Goal: Task Accomplishment & Management: Use online tool/utility

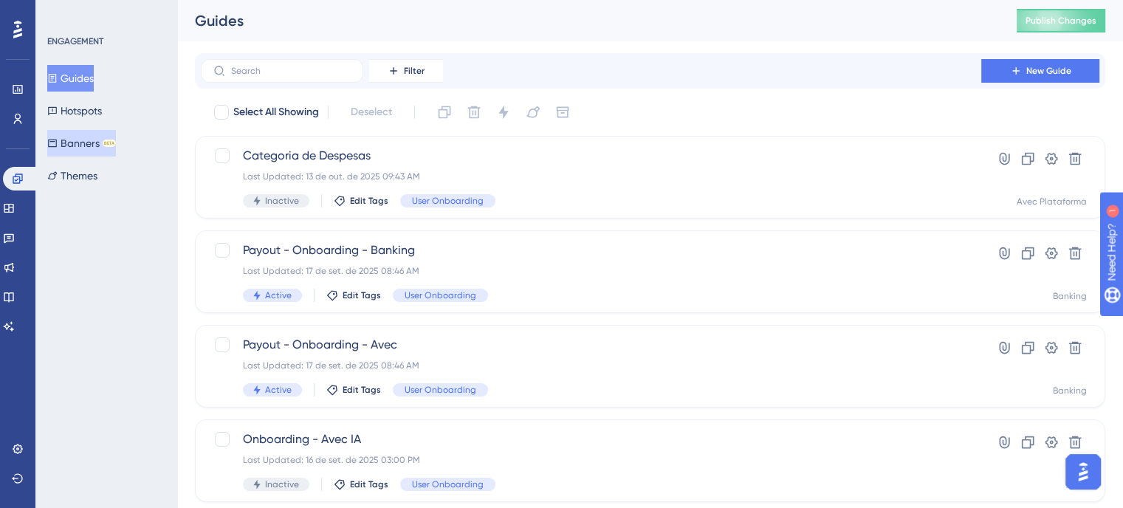
click at [86, 148] on button "Banners BETA" at bounding box center [81, 143] width 69 height 27
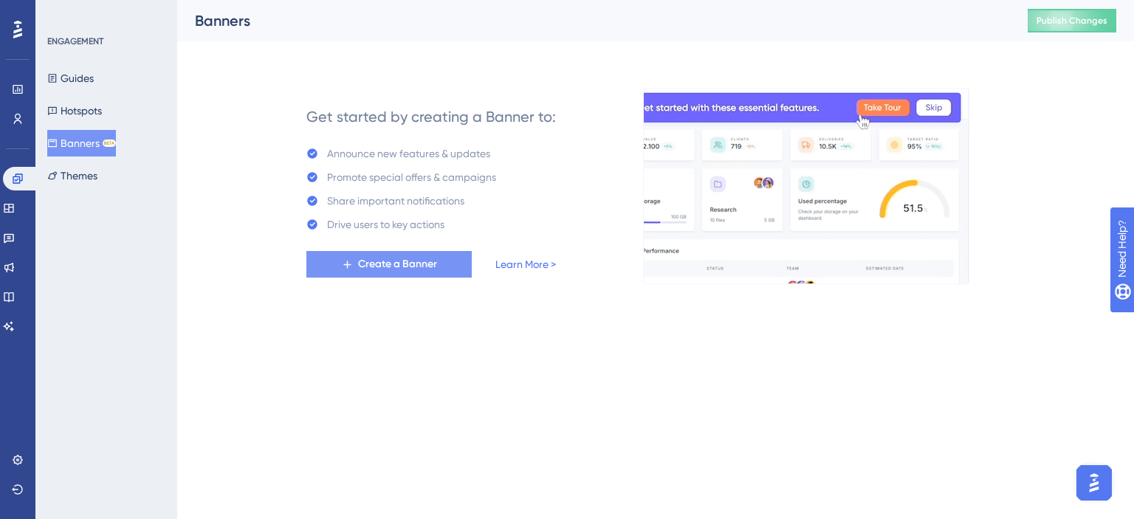
click at [339, 267] on button "Create a Banner" at bounding box center [388, 264] width 165 height 27
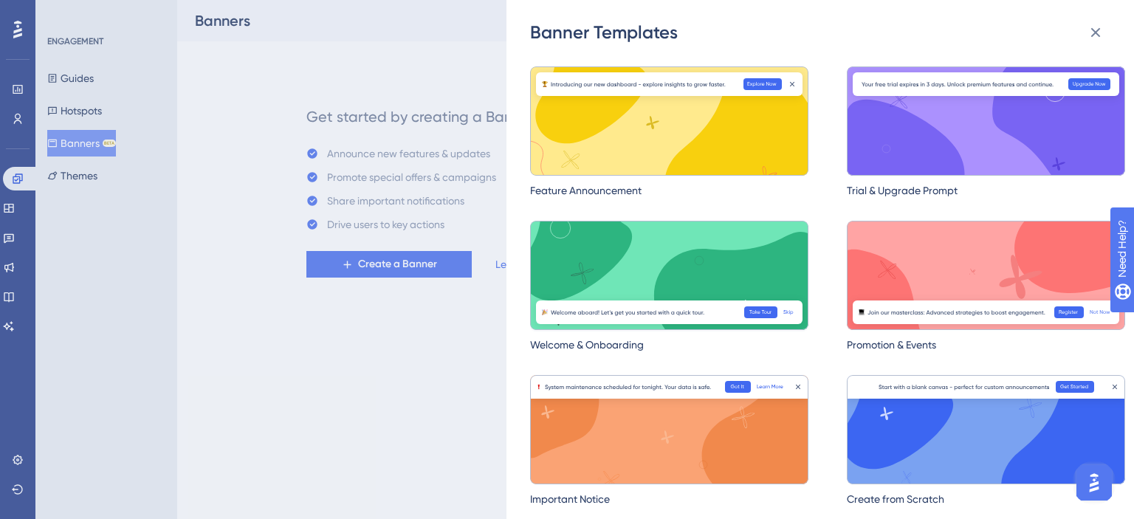
scroll to position [47, 0]
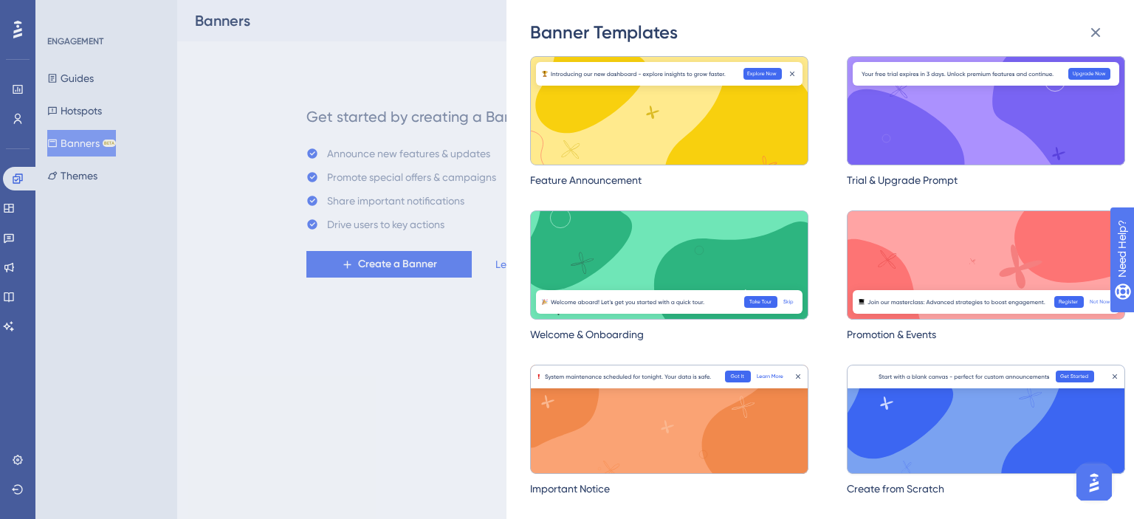
click at [945, 454] on img at bounding box center [986, 419] width 278 height 109
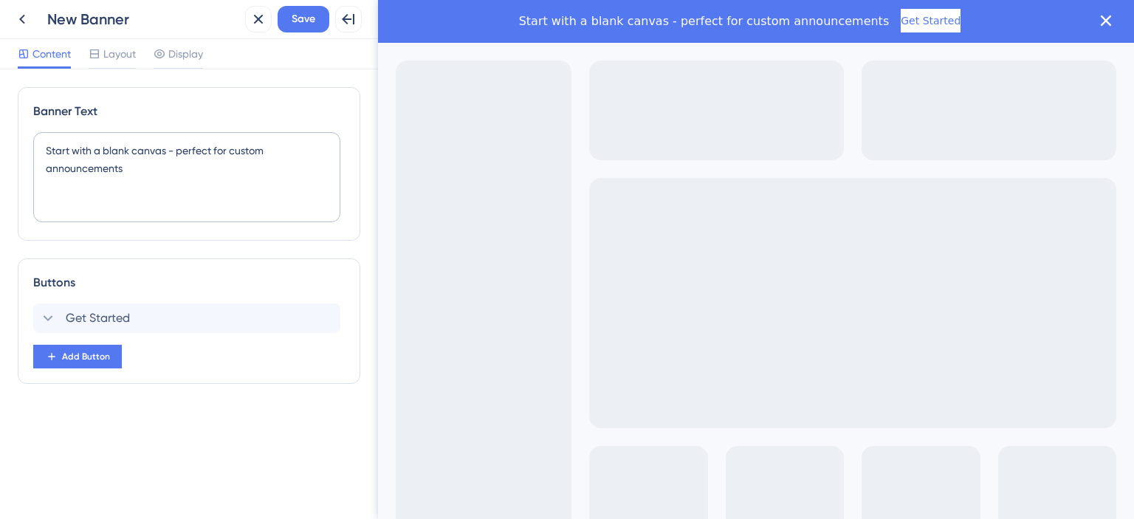
click at [494, 23] on div "Start with a blank canvas - perfect for custom announcements Get Started" at bounding box center [740, 21] width 688 height 24
click at [100, 49] on icon at bounding box center [95, 54] width 12 height 12
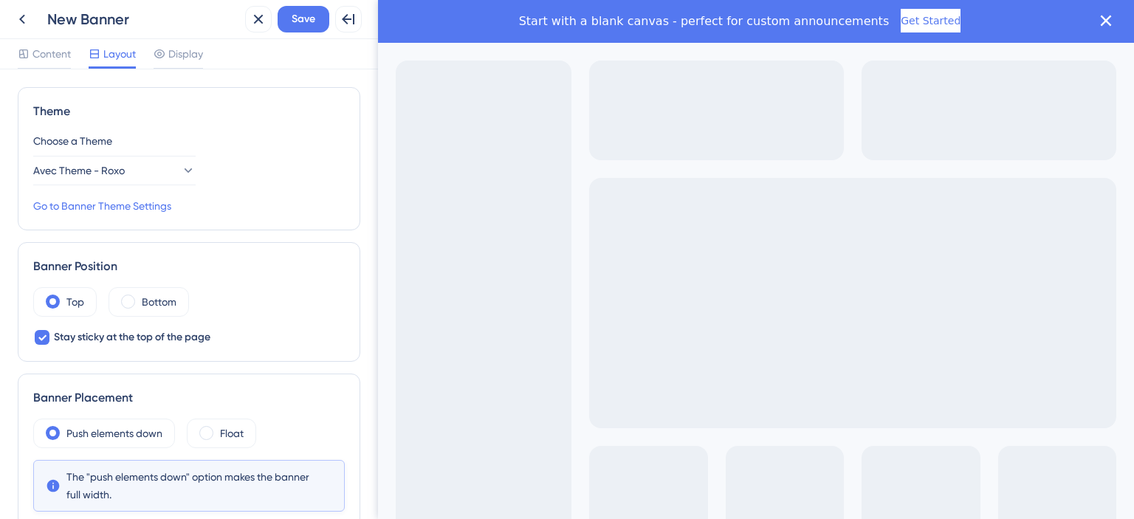
scroll to position [74, 0]
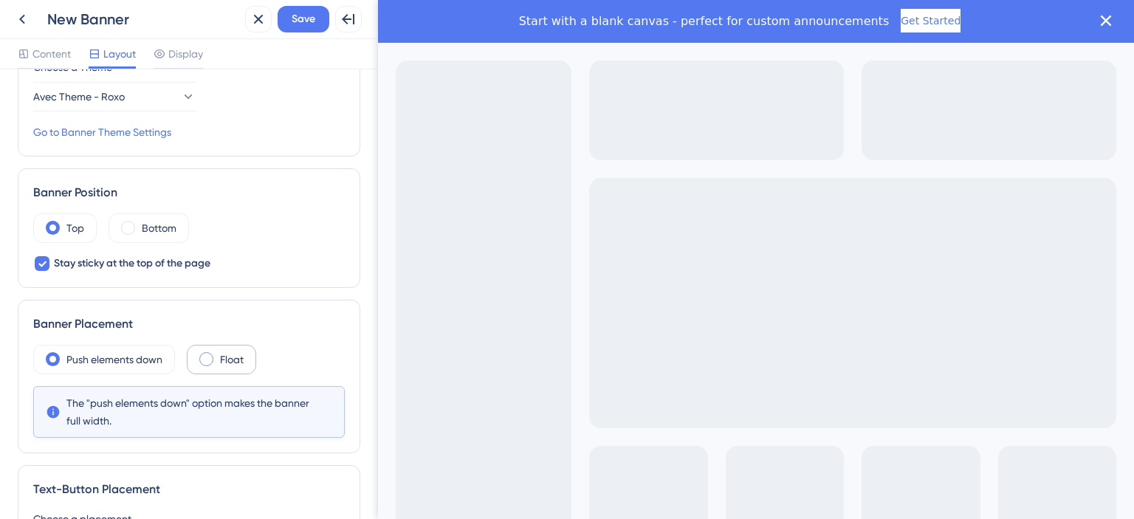
click at [215, 353] on div "Float" at bounding box center [221, 360] width 69 height 30
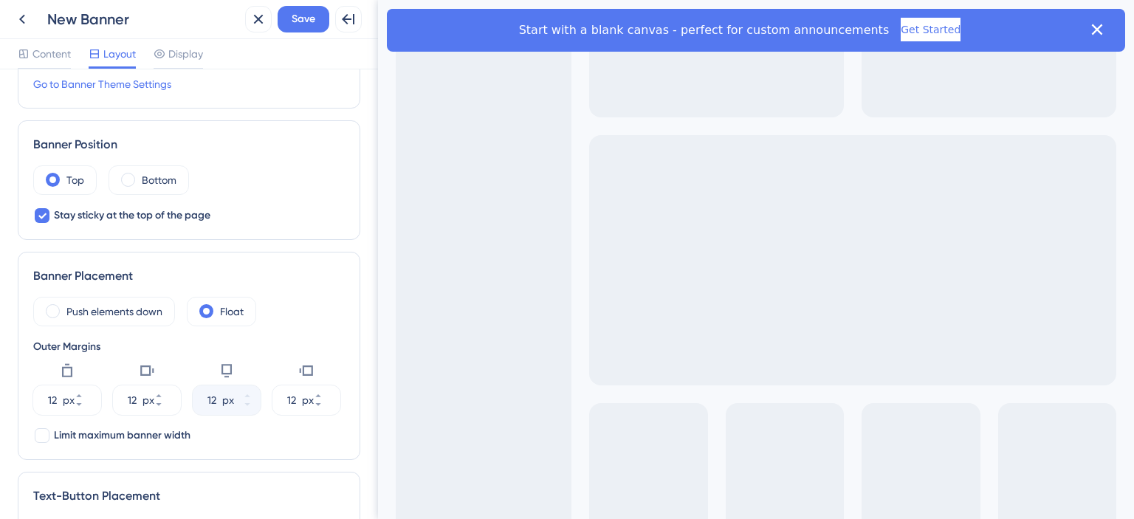
scroll to position [148, 0]
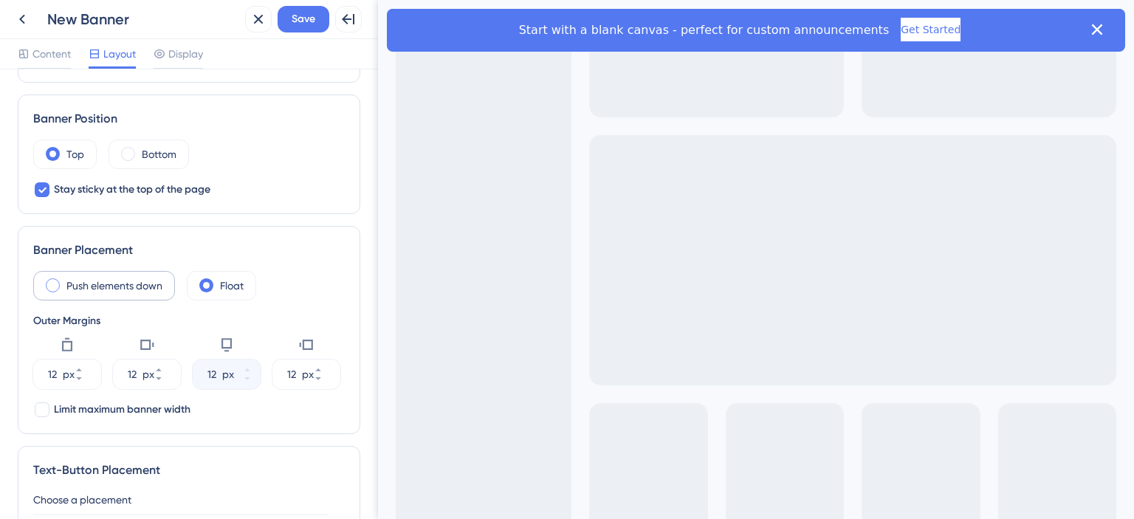
click at [60, 291] on div "Push elements down" at bounding box center [104, 286] width 142 height 30
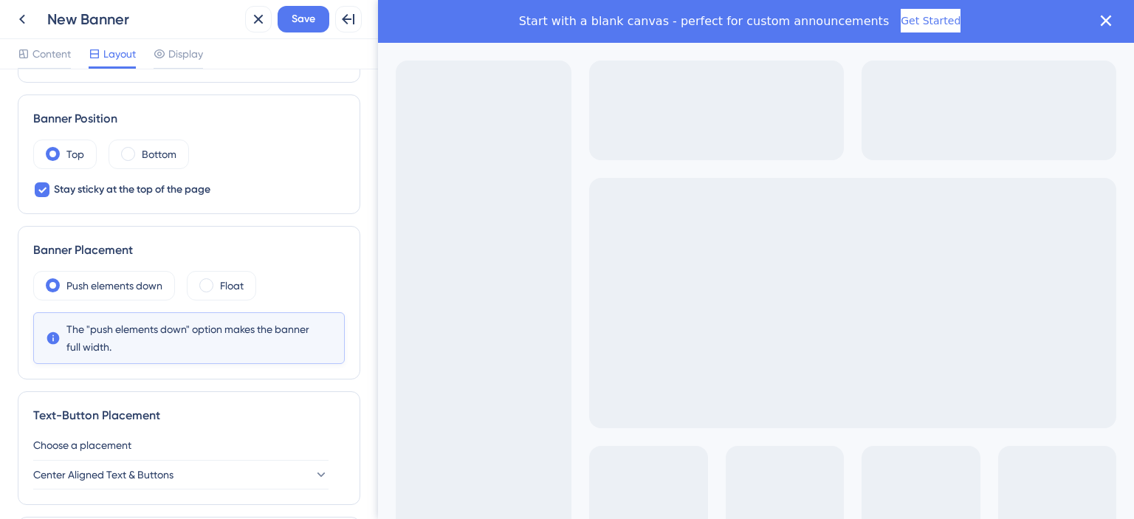
scroll to position [0, 0]
click at [158, 67] on div at bounding box center [178, 67] width 49 height 2
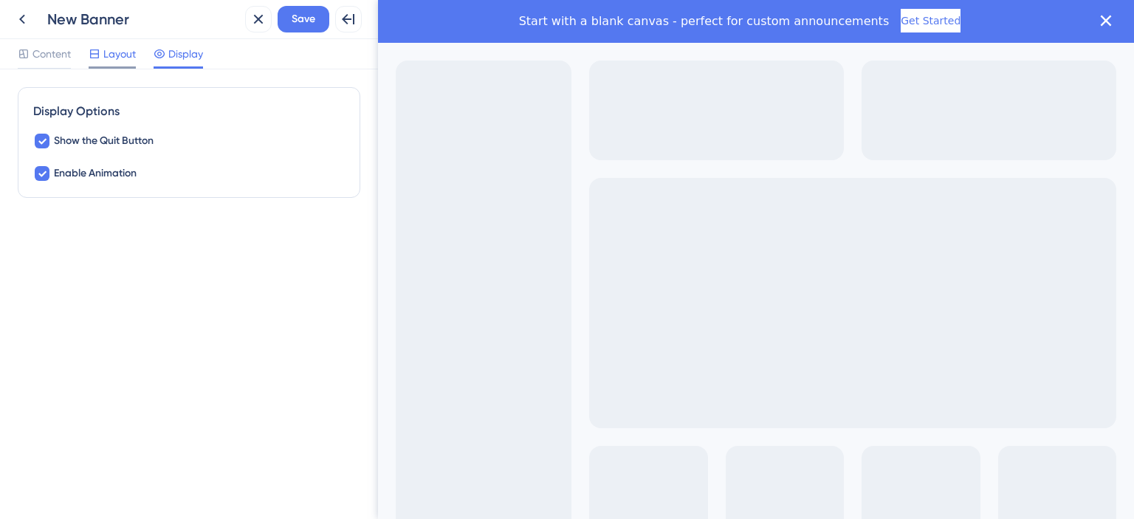
click at [97, 59] on icon at bounding box center [95, 54] width 12 height 12
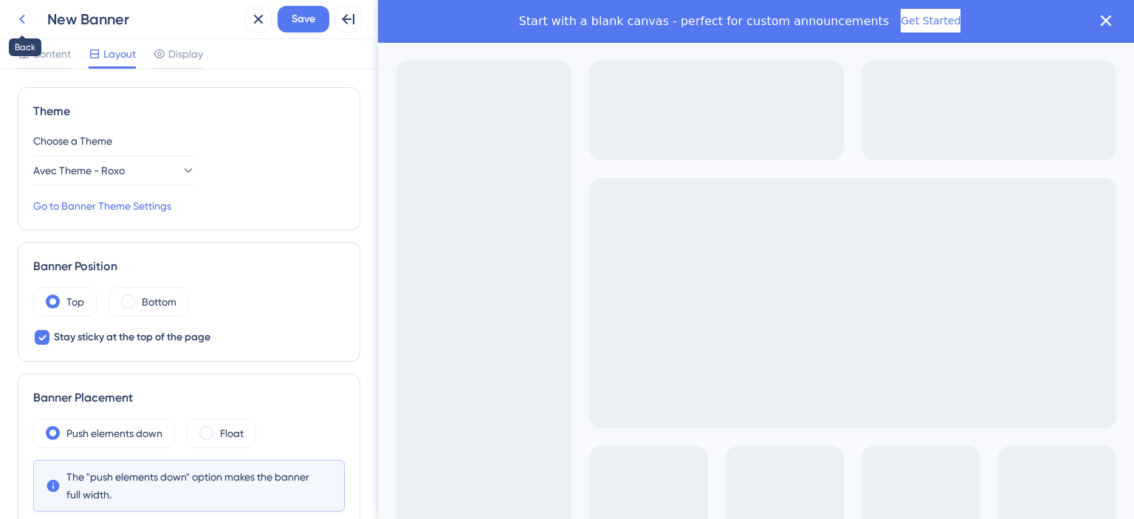
click at [29, 18] on icon at bounding box center [22, 19] width 18 height 18
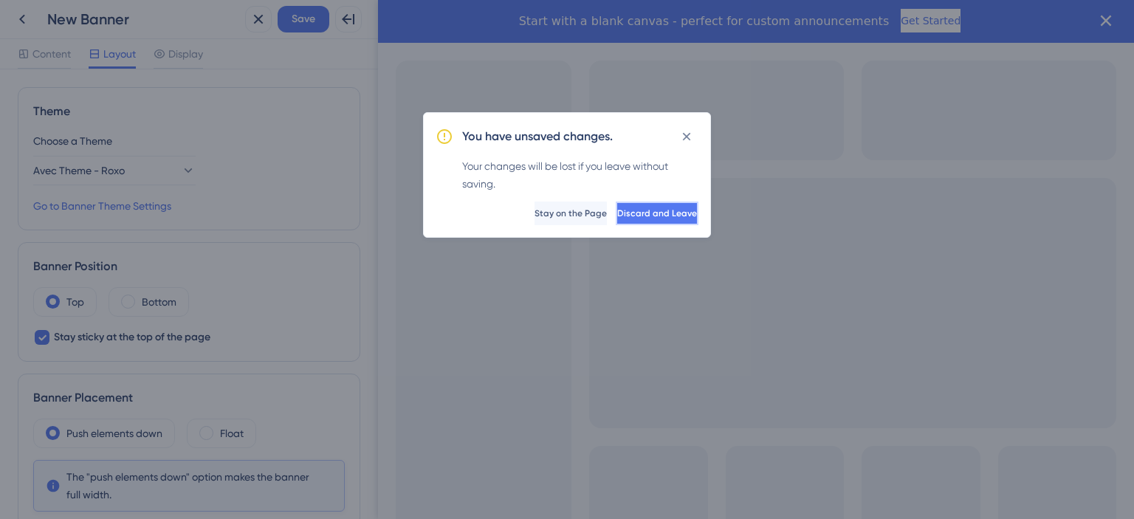
click at [626, 206] on button "Discard and Leave" at bounding box center [657, 214] width 83 height 24
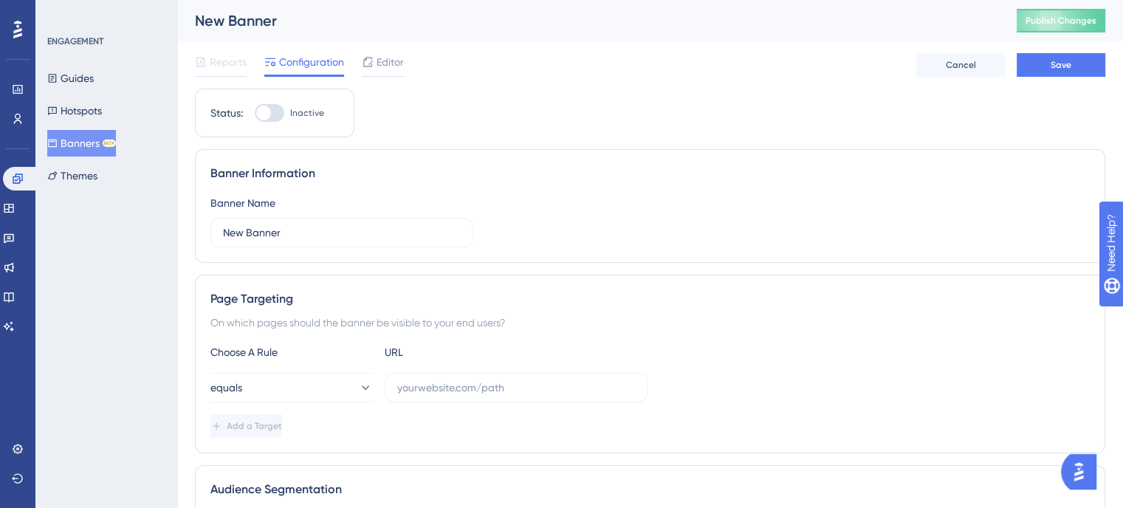
click at [95, 96] on div "Guides Hotspots Banners BETA Themes" at bounding box center [107, 127] width 120 height 124
click at [99, 103] on button "Hotspots" at bounding box center [74, 110] width 55 height 27
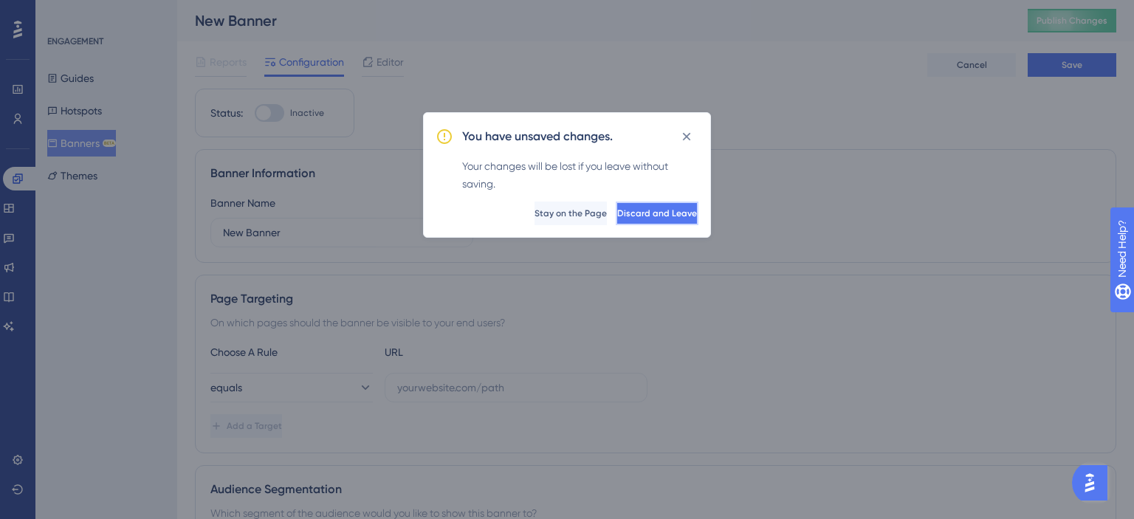
click at [650, 221] on button "Discard and Leave" at bounding box center [657, 214] width 83 height 24
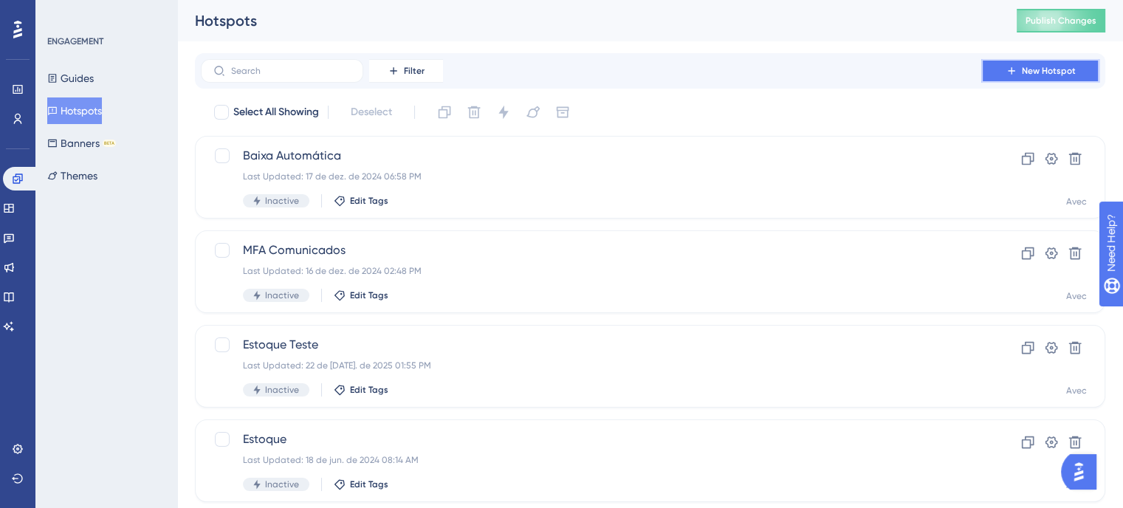
click at [995, 73] on button "New Hotspot" at bounding box center [1040, 71] width 118 height 24
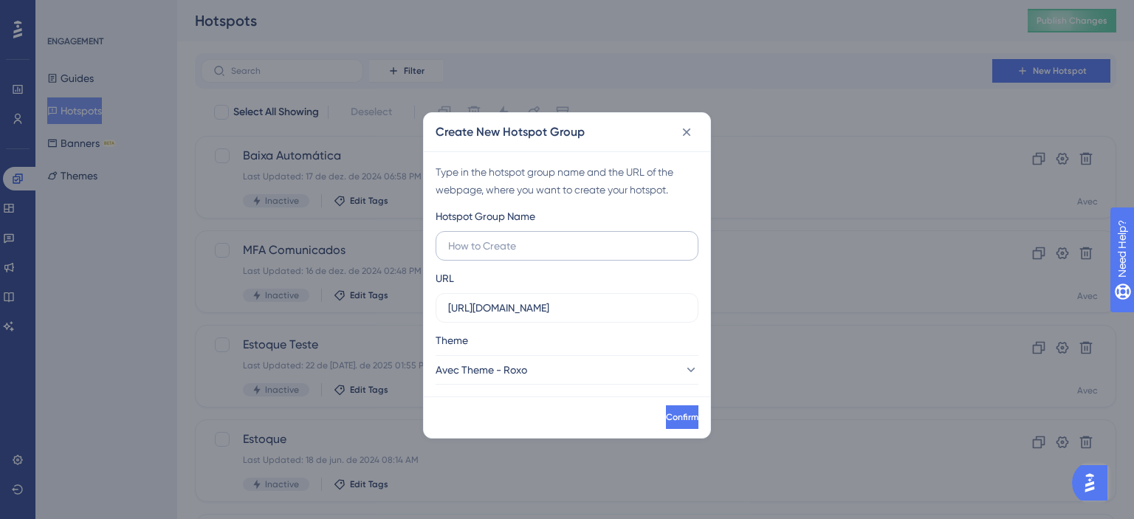
click at [503, 239] on input "text" at bounding box center [567, 246] width 238 height 16
type input "Vale Rápido - Docs"
click at [555, 309] on input "[URL][DOMAIN_NAME]" at bounding box center [567, 308] width 238 height 16
paste input "[DOMAIN_NAME]/admin/profissional#informacoesDadosBancarios"
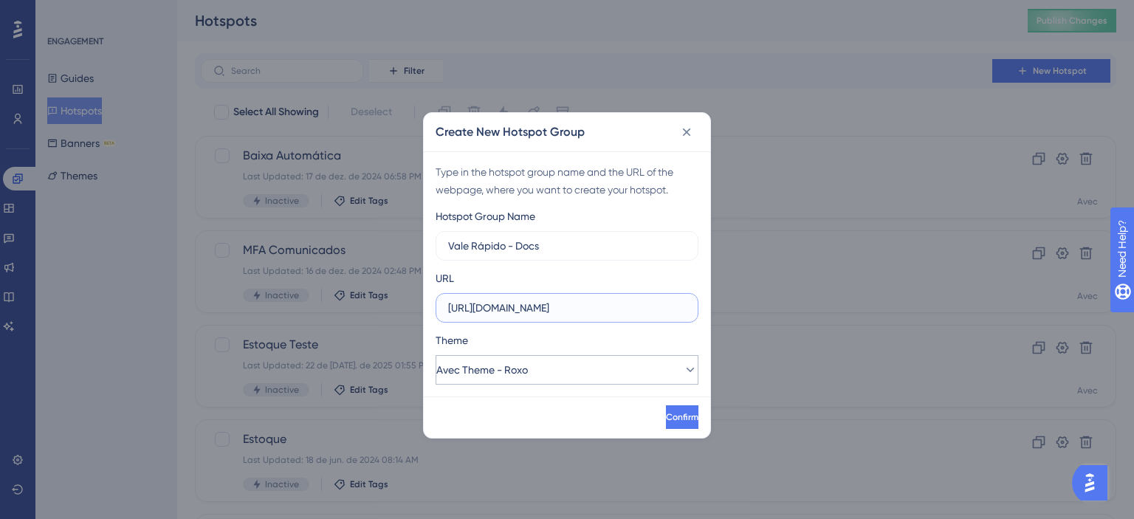
type input "[URL][DOMAIN_NAME]"
click at [543, 366] on button "Avec Theme - Roxo" at bounding box center [567, 370] width 263 height 30
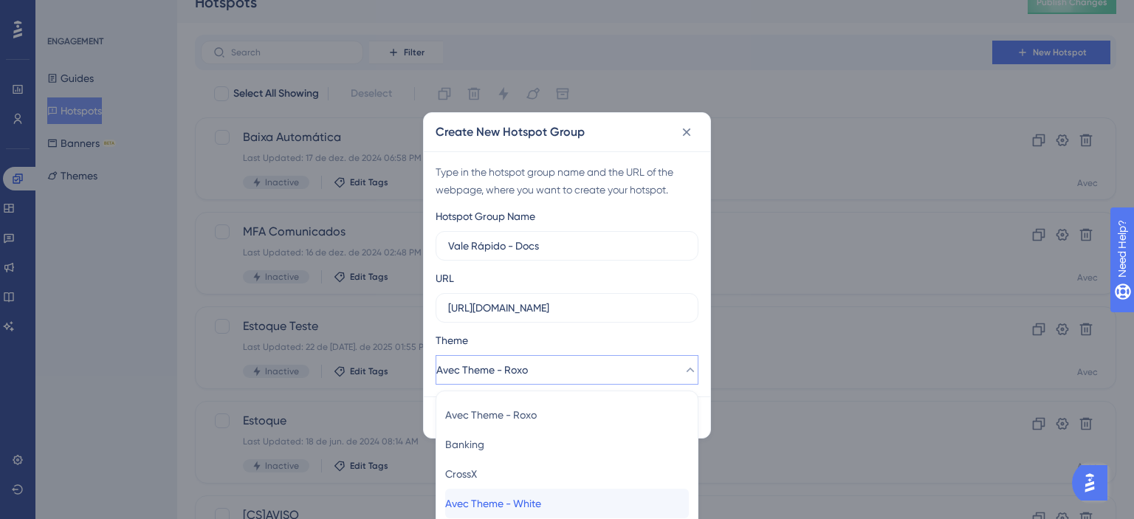
click at [527, 495] on span "Avec Theme - White" at bounding box center [493, 504] width 96 height 18
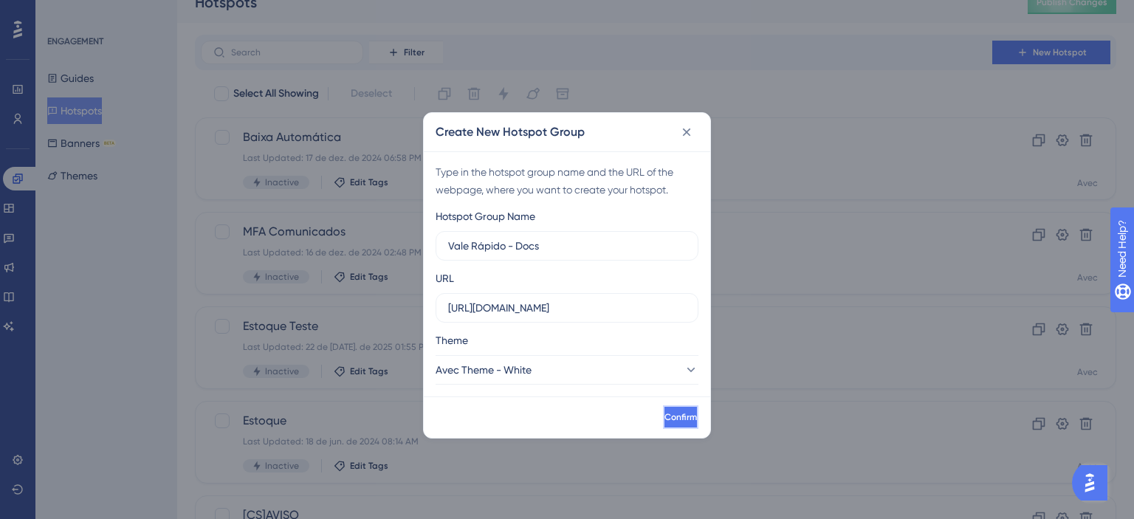
click at [665, 422] on span "Confirm" at bounding box center [681, 417] width 32 height 12
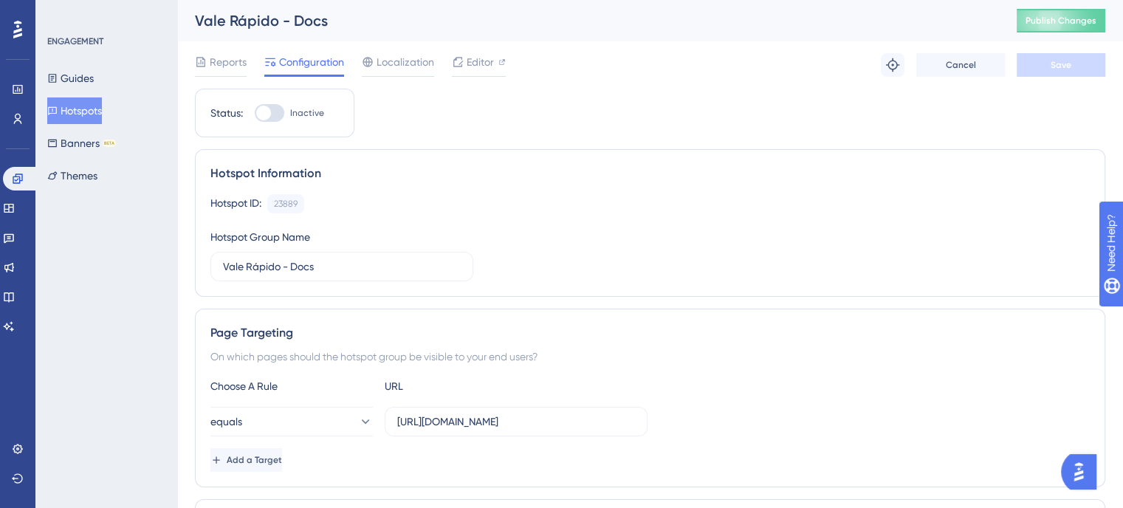
click at [89, 113] on button "Hotspots" at bounding box center [74, 110] width 55 height 27
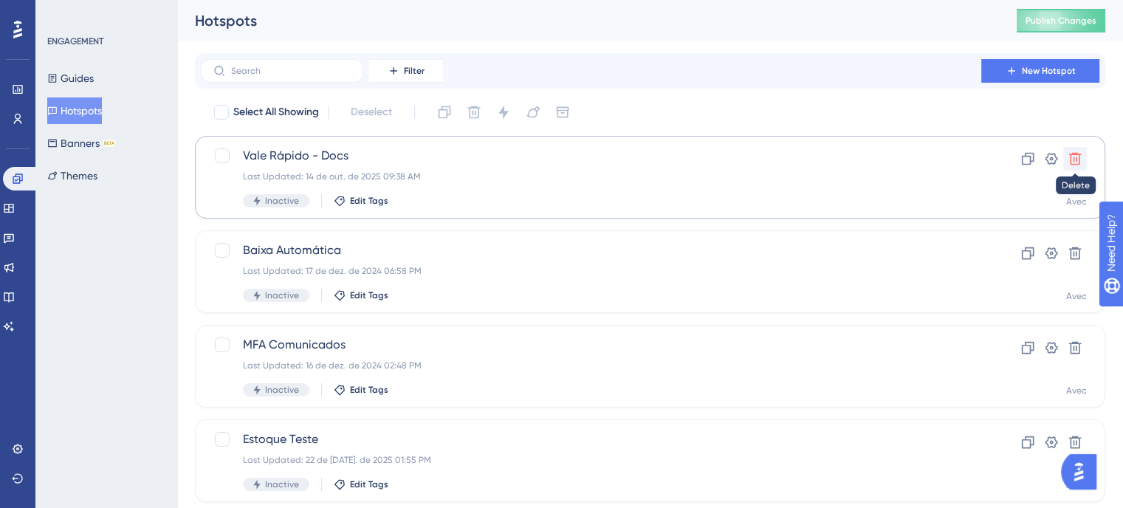
click at [1066, 159] on button at bounding box center [1075, 159] width 24 height 24
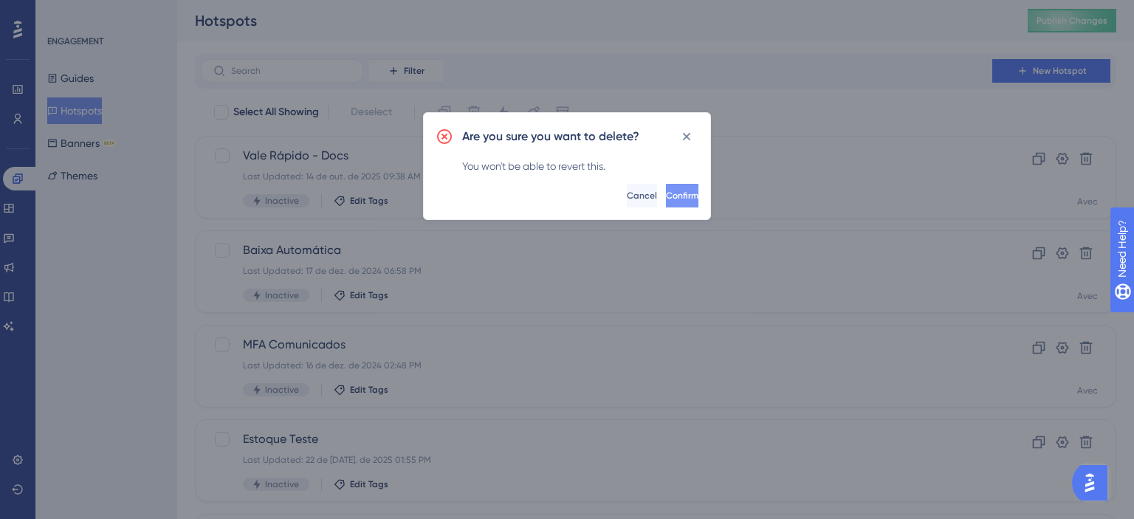
click at [666, 190] on span "Confirm" at bounding box center [682, 196] width 32 height 12
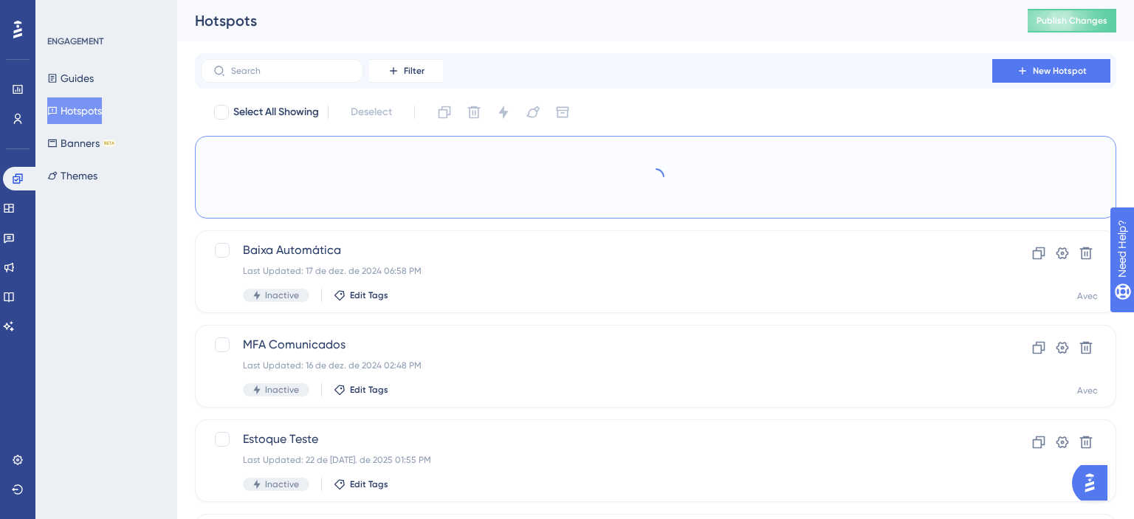
click at [651, 194] on div at bounding box center [655, 177] width 885 height 58
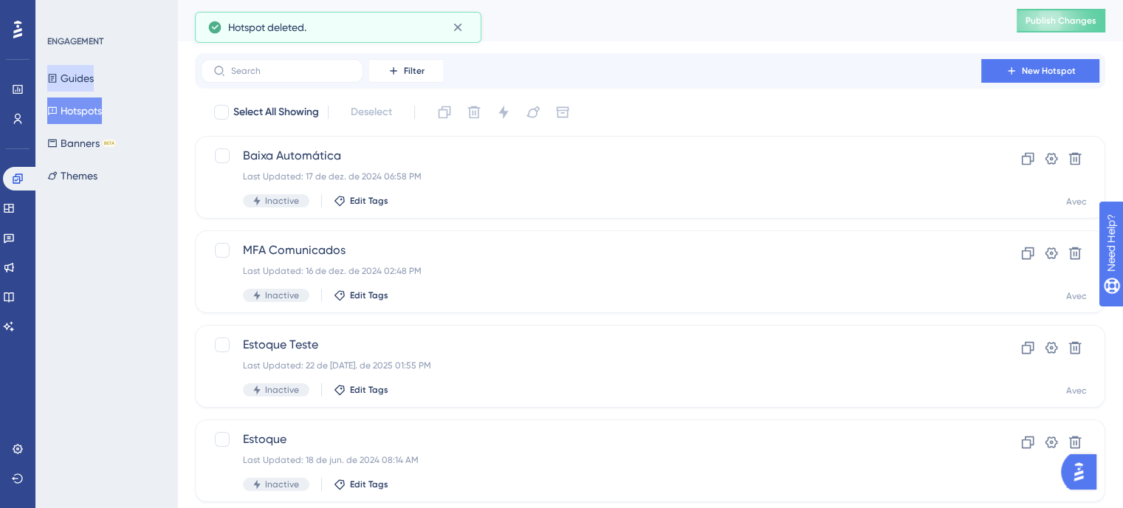
click at [94, 69] on button "Guides" at bounding box center [70, 78] width 47 height 27
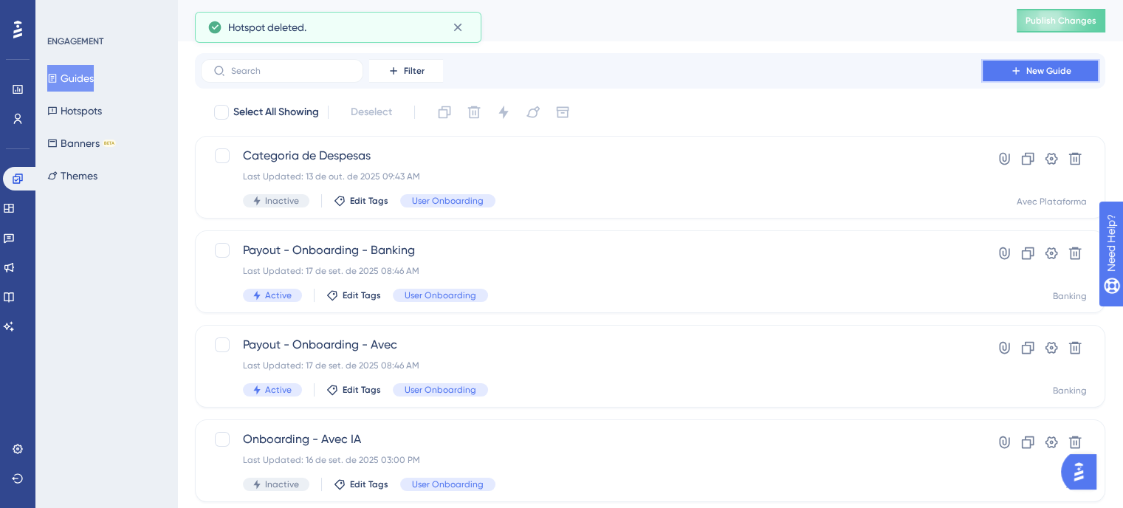
click at [1006, 71] on button "New Guide" at bounding box center [1040, 71] width 118 height 24
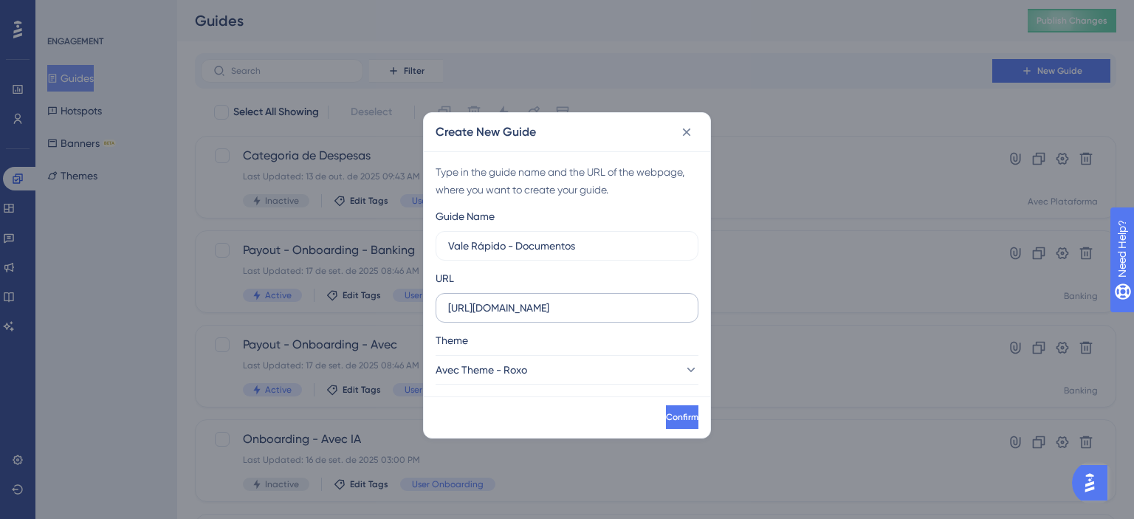
type input "Vale Rápido - Documentos"
click at [535, 309] on input "[URL][DOMAIN_NAME]" at bounding box center [567, 308] width 238 height 16
paste input "[DOMAIN_NAME]/admin/profissional#informacoesDadosBancarios"
type input "[URL][DOMAIN_NAME]"
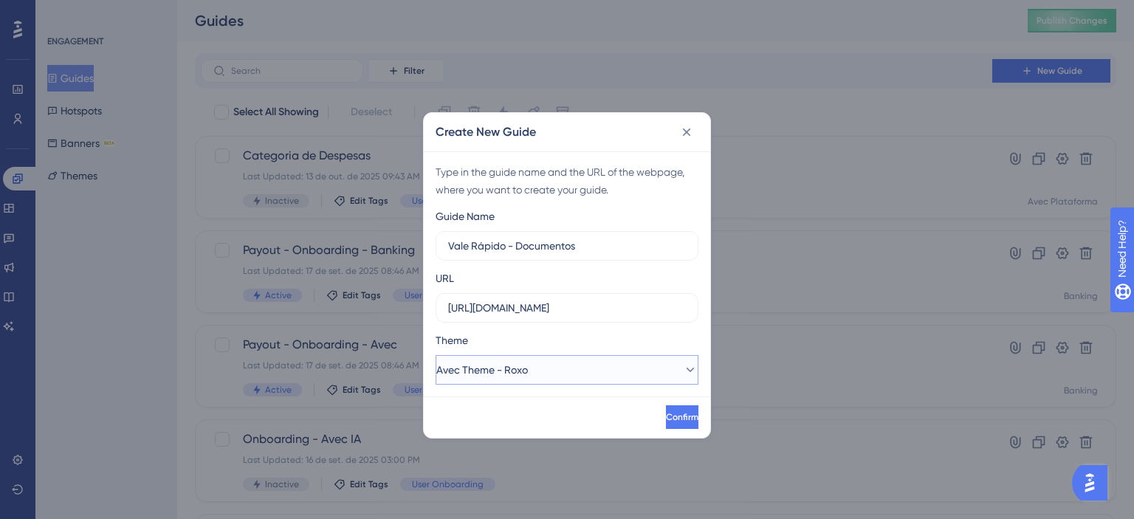
click at [594, 377] on button "Avec Theme - Roxo" at bounding box center [567, 370] width 263 height 30
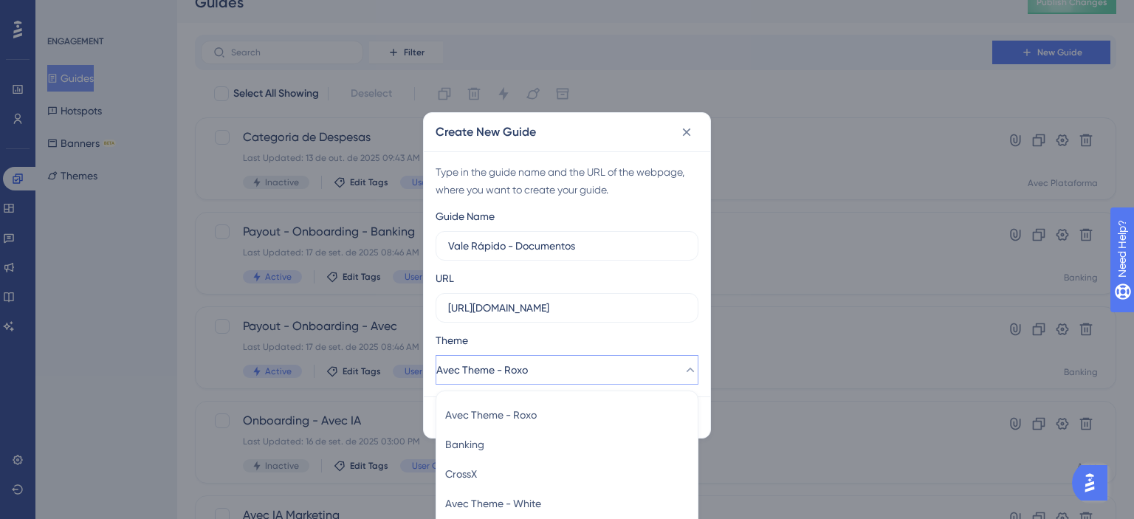
scroll to position [0, 0]
click at [530, 503] on span "Avec Theme - White" at bounding box center [493, 504] width 96 height 18
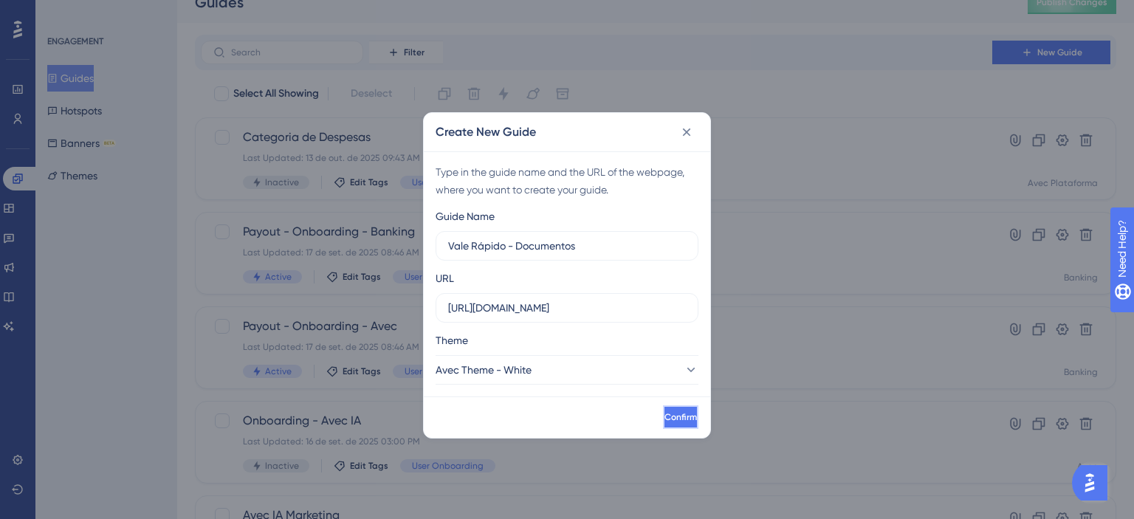
click at [663, 415] on button "Confirm" at bounding box center [680, 417] width 35 height 24
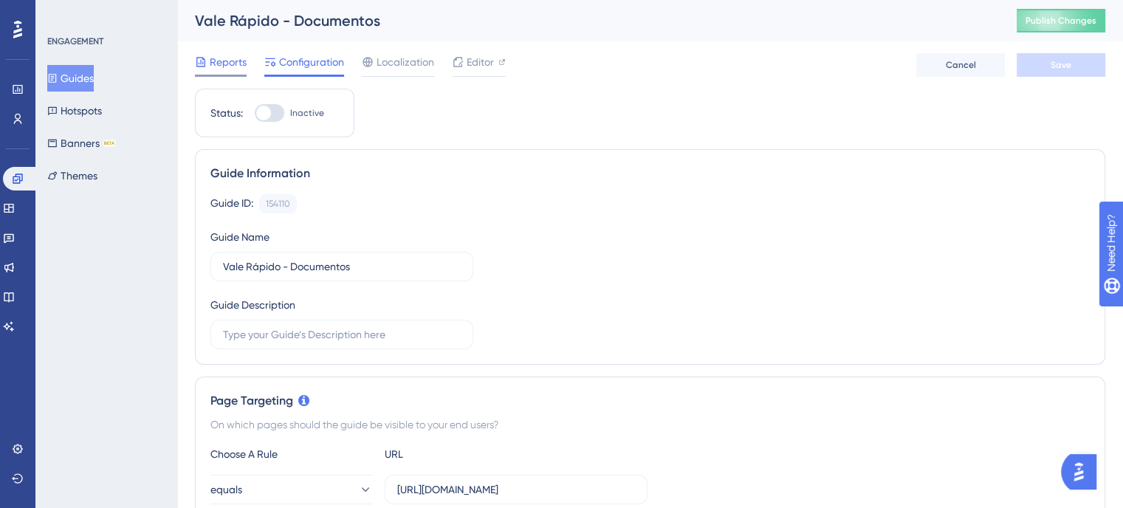
click at [230, 58] on span "Reports" at bounding box center [228, 62] width 37 height 18
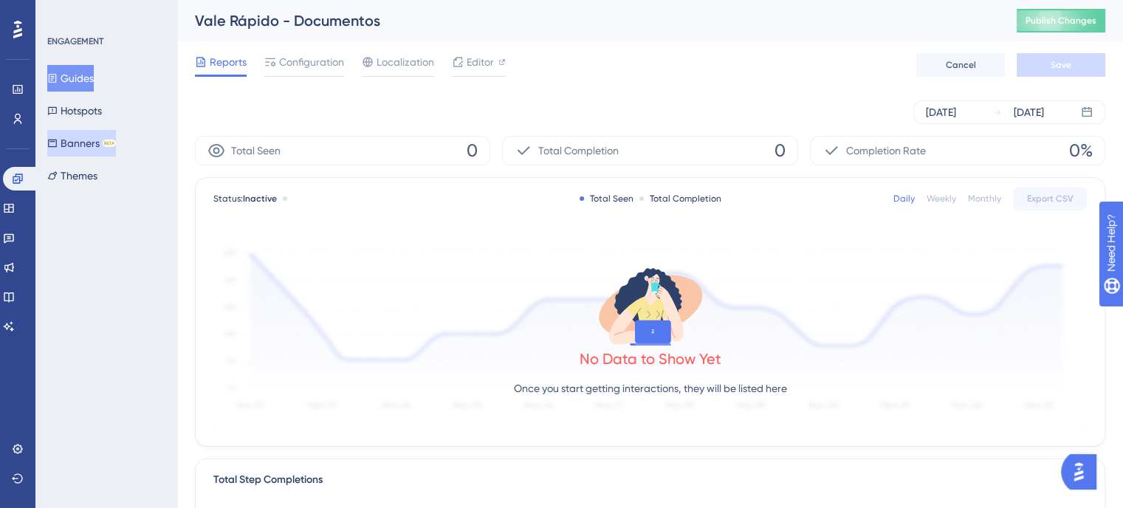
click at [89, 148] on button "Banners BETA" at bounding box center [81, 143] width 69 height 27
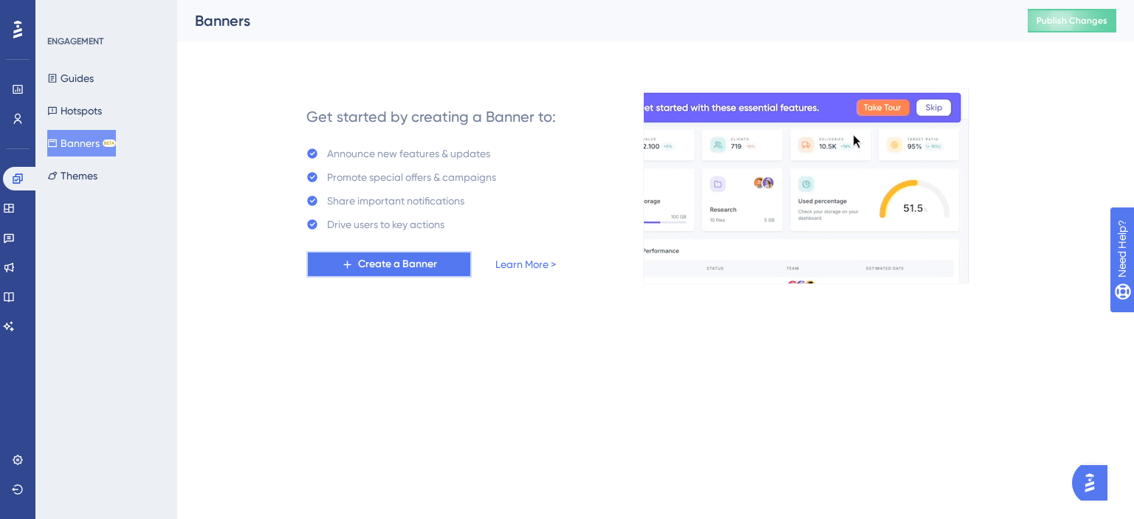
click at [422, 256] on span "Create a Banner" at bounding box center [397, 265] width 79 height 18
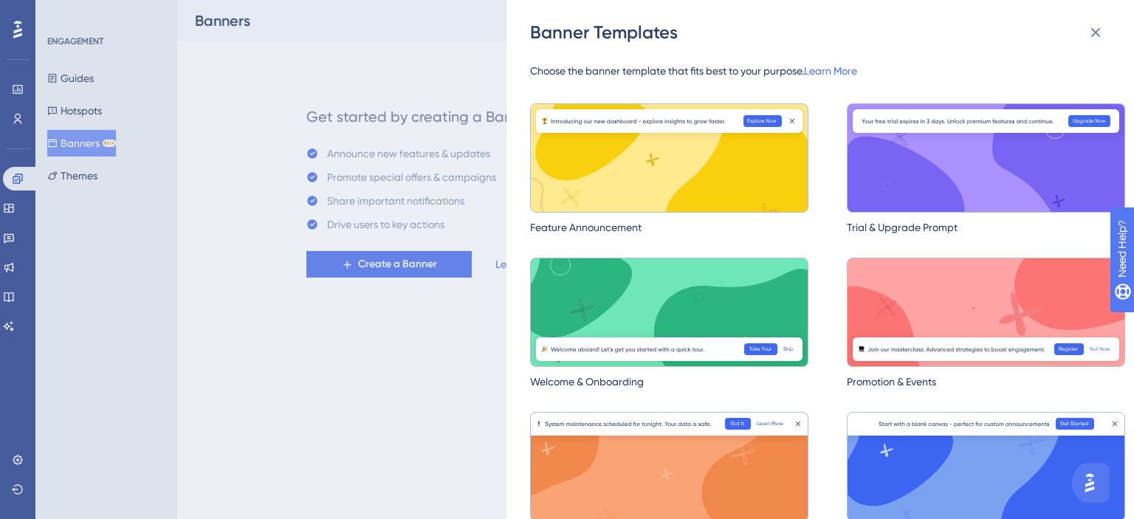
click at [644, 171] on img at bounding box center [669, 157] width 278 height 109
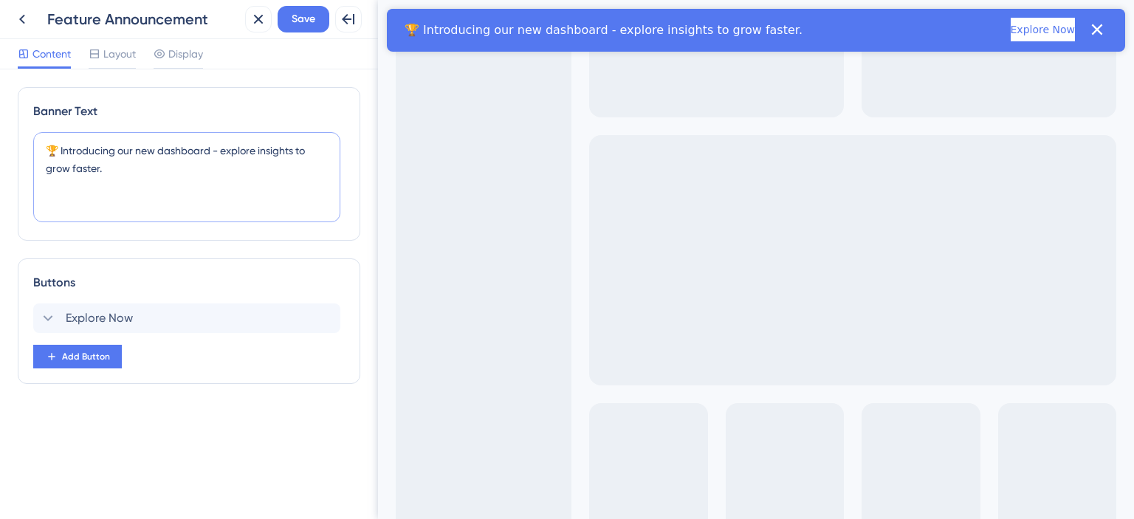
click at [164, 181] on textarea "🏆 Introducing our new dashboard - explore insights to grow faster." at bounding box center [186, 177] width 307 height 90
paste textarea "Para que o Vale Rápido seja ativado com sucesso, é importante que o profissiona…"
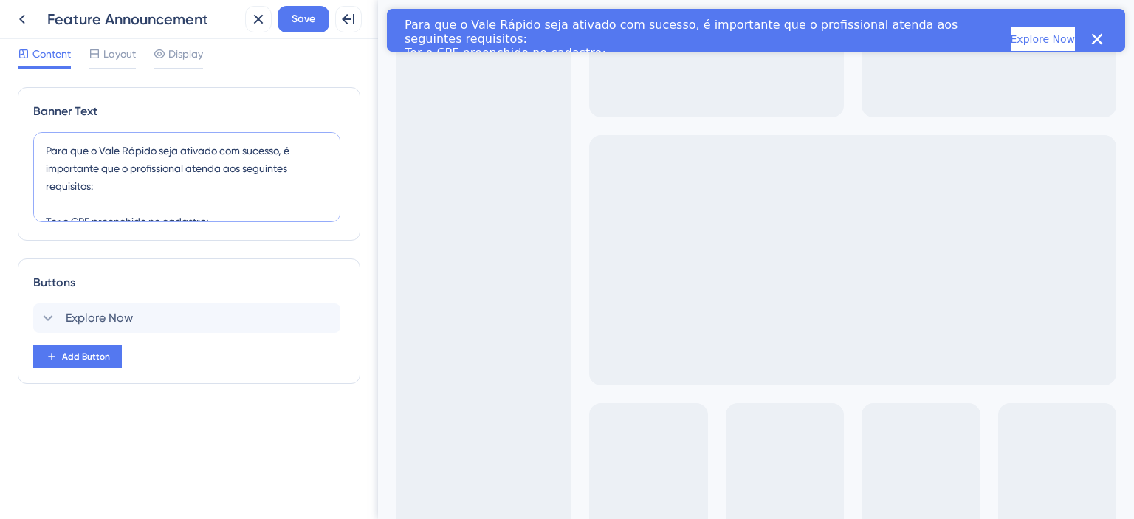
scroll to position [6, 0]
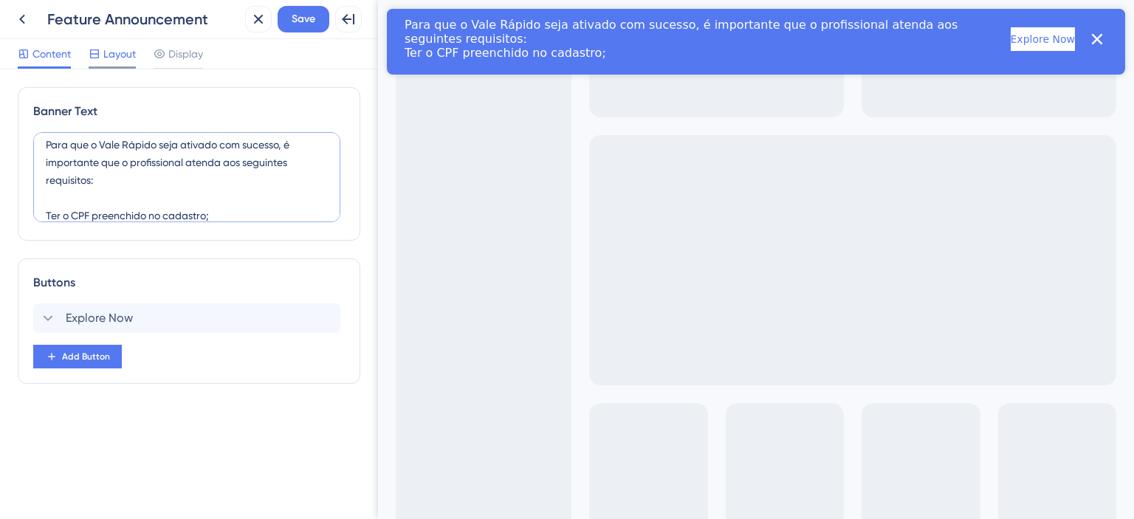
type textarea "Para que o Vale Rápido seja ativado com sucesso, é importante que o profissiona…"
click at [117, 47] on span "Layout" at bounding box center [119, 54] width 32 height 18
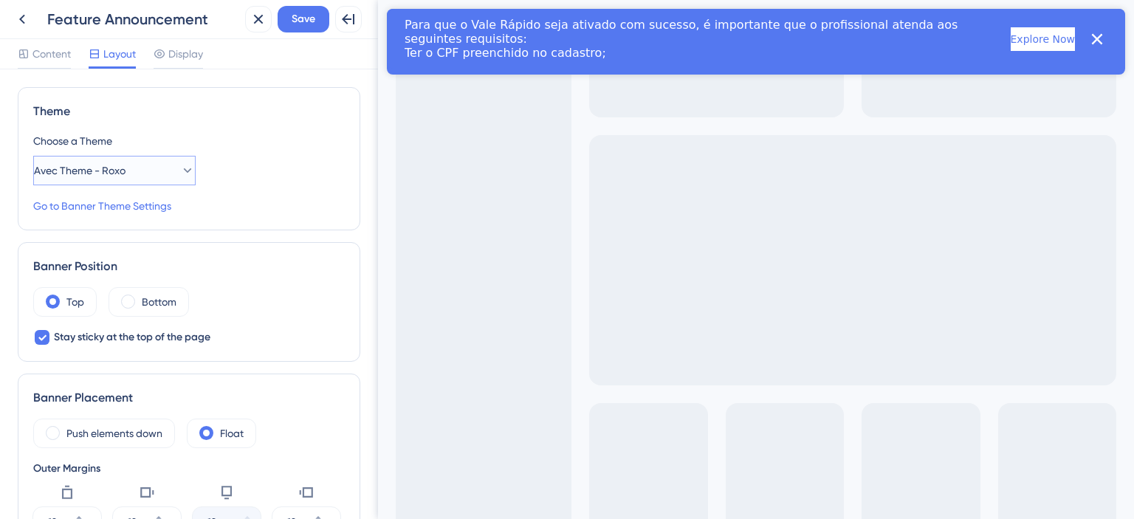
click at [157, 174] on button "Avec Theme - Roxo" at bounding box center [114, 171] width 162 height 30
click at [157, 310] on div "Avec Theme - White Avec Theme - White" at bounding box center [114, 304] width 143 height 30
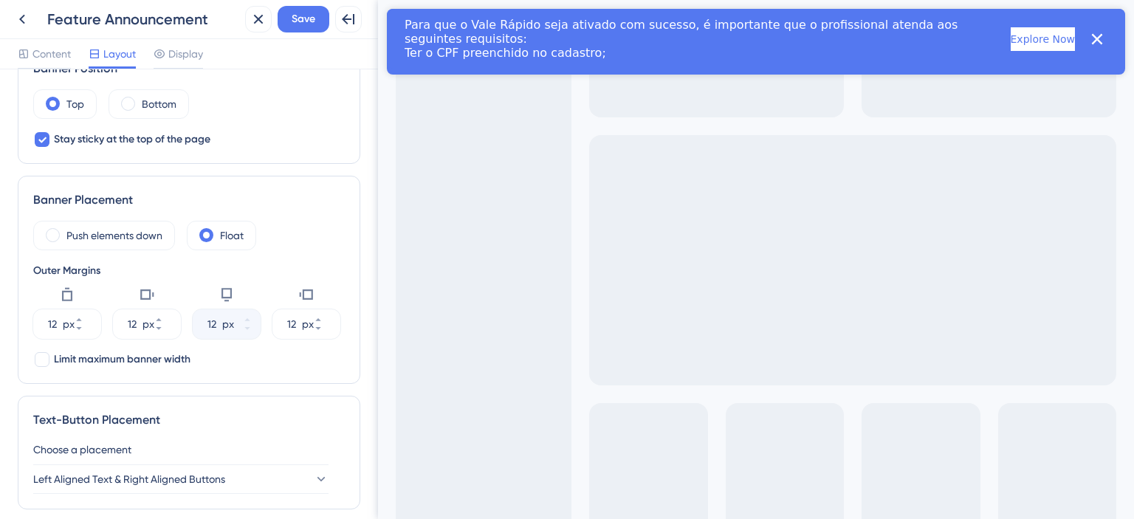
scroll to position [295, 0]
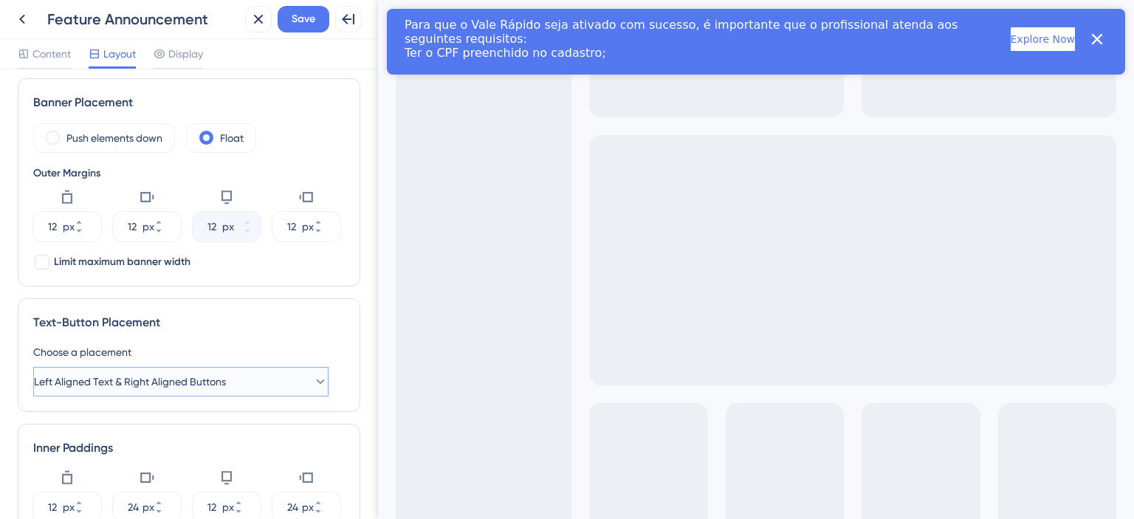
click at [287, 369] on button "Left Aligned Text & Right Aligned Buttons" at bounding box center [180, 382] width 295 height 30
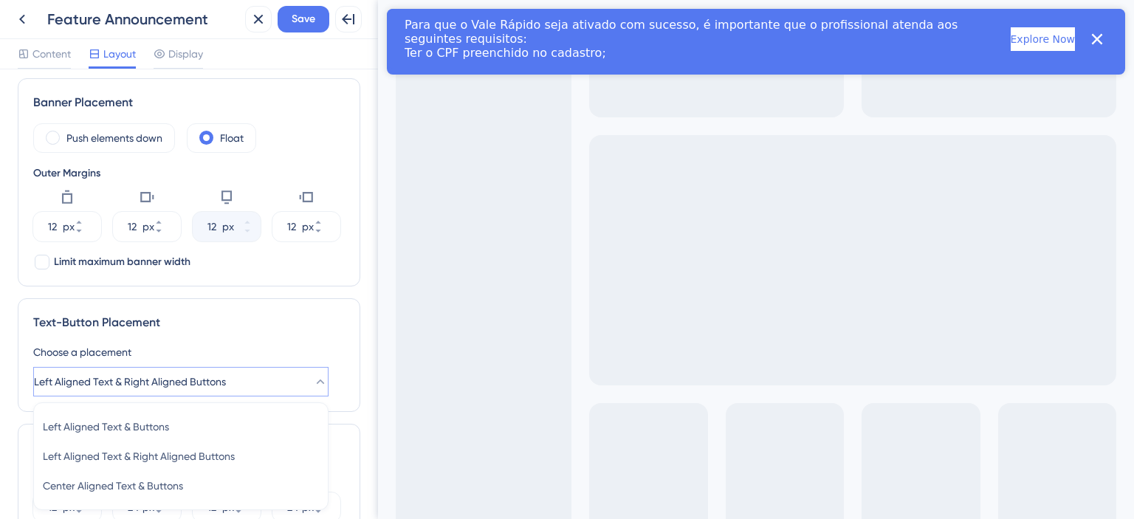
scroll to position [388, 0]
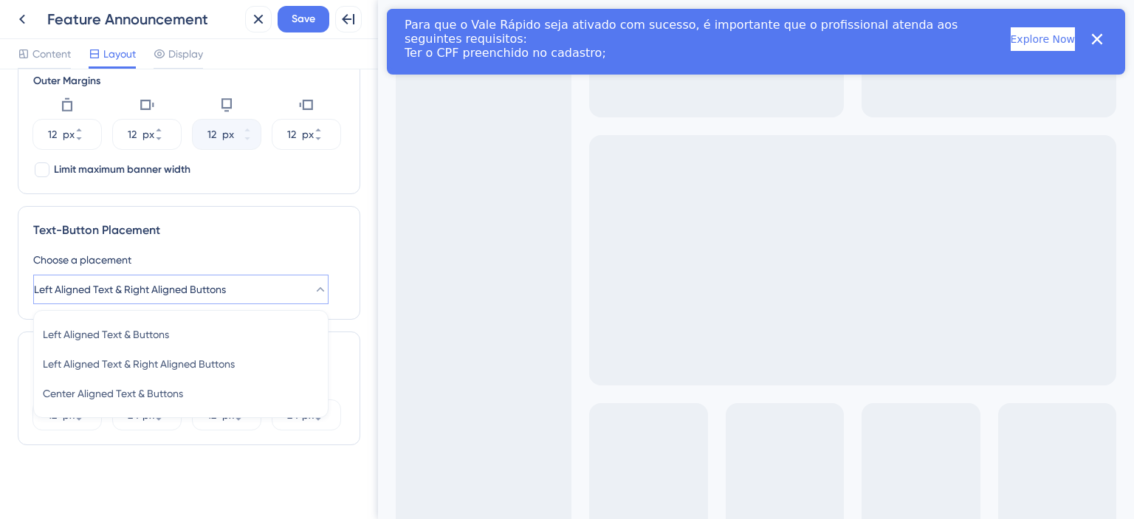
click at [318, 247] on div "Text-Button Placement Choose a placement Left Aligned Text & Right Aligned Butt…" at bounding box center [189, 263] width 343 height 114
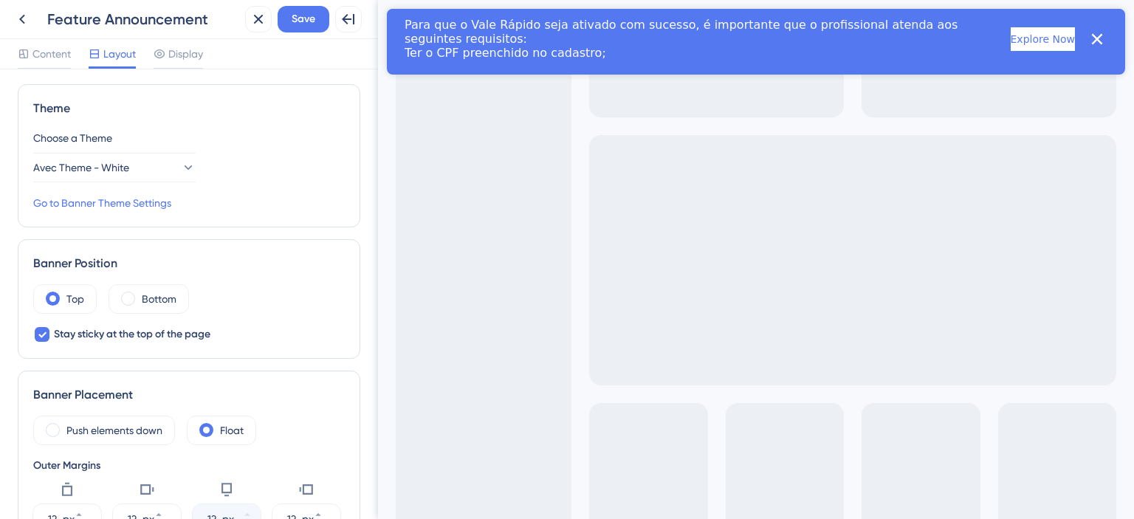
scroll to position [0, 0]
click at [198, 58] on span "Display" at bounding box center [185, 54] width 35 height 18
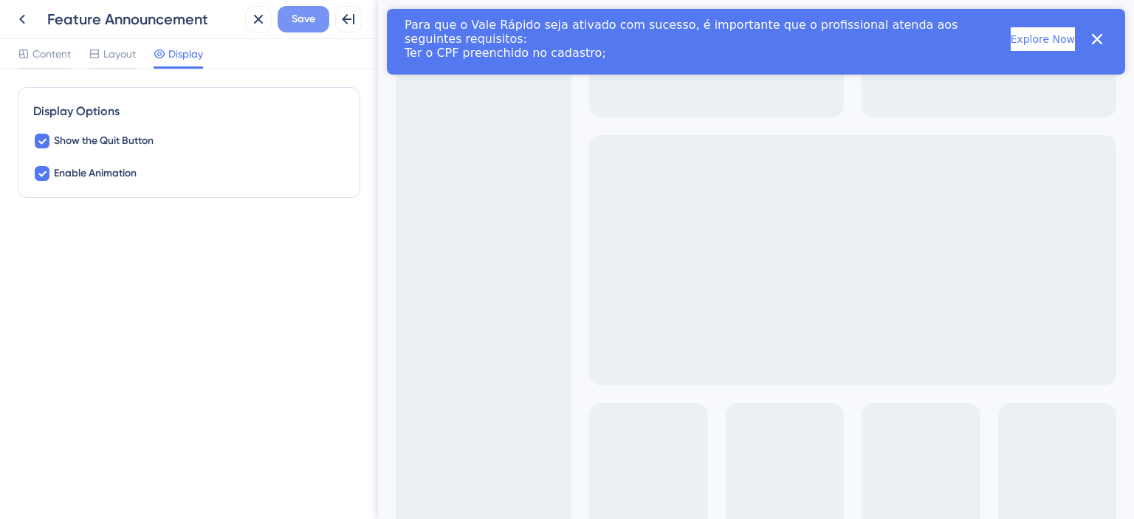
click at [290, 28] on button "Save" at bounding box center [304, 19] width 52 height 27
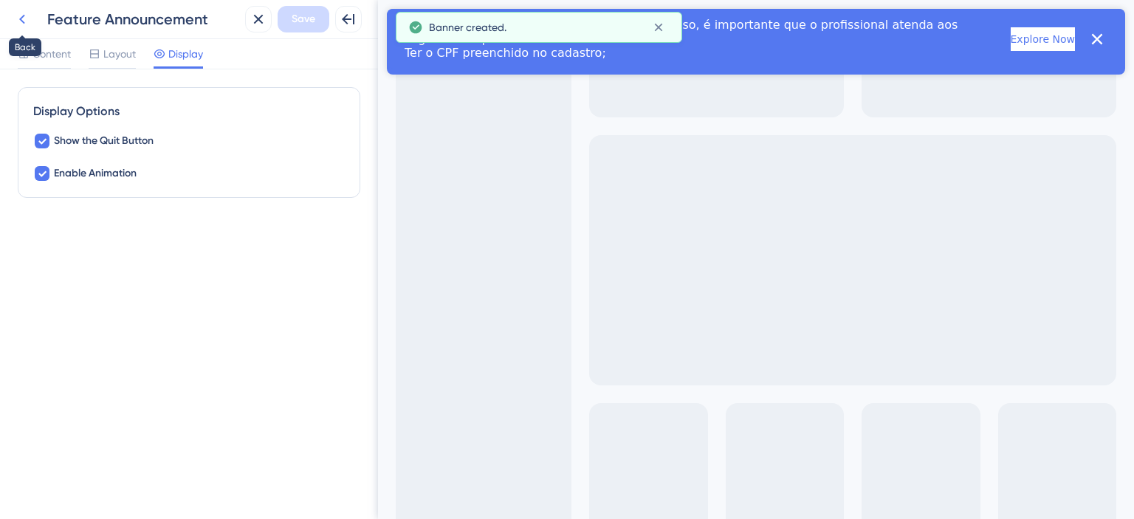
click at [26, 13] on icon at bounding box center [22, 19] width 18 height 18
